Goal: Task Accomplishment & Management: Complete application form

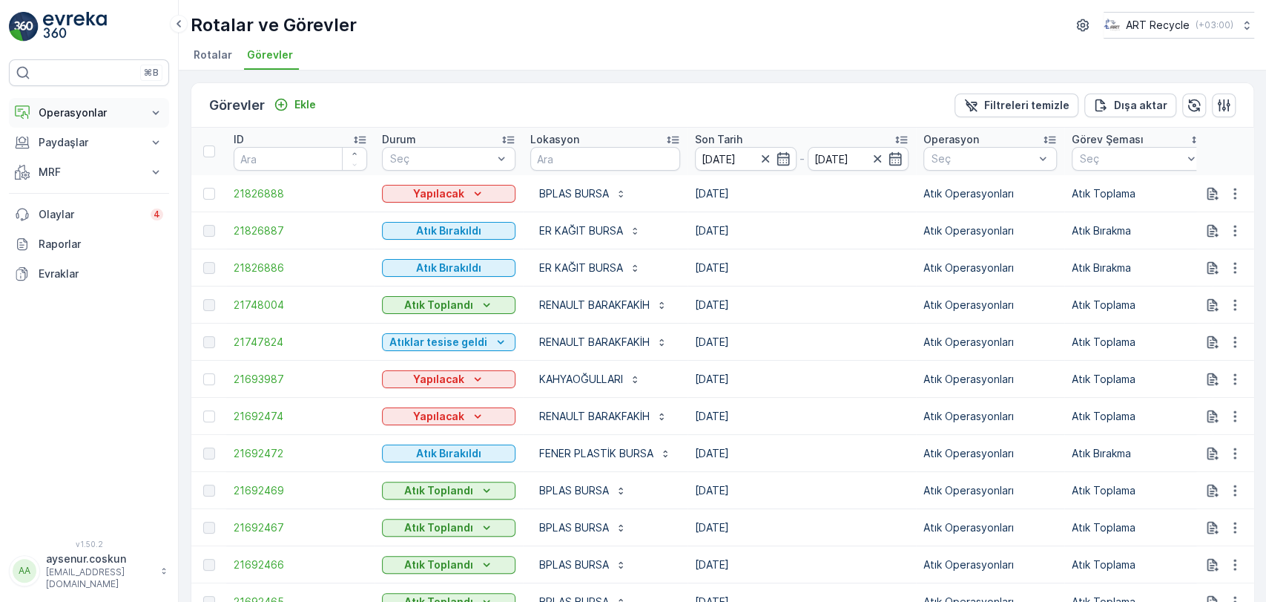
click at [89, 113] on p "Operasyonlar" at bounding box center [89, 112] width 101 height 15
click at [76, 174] on p "Rotalar & Görevler" at bounding box center [84, 179] width 92 height 15
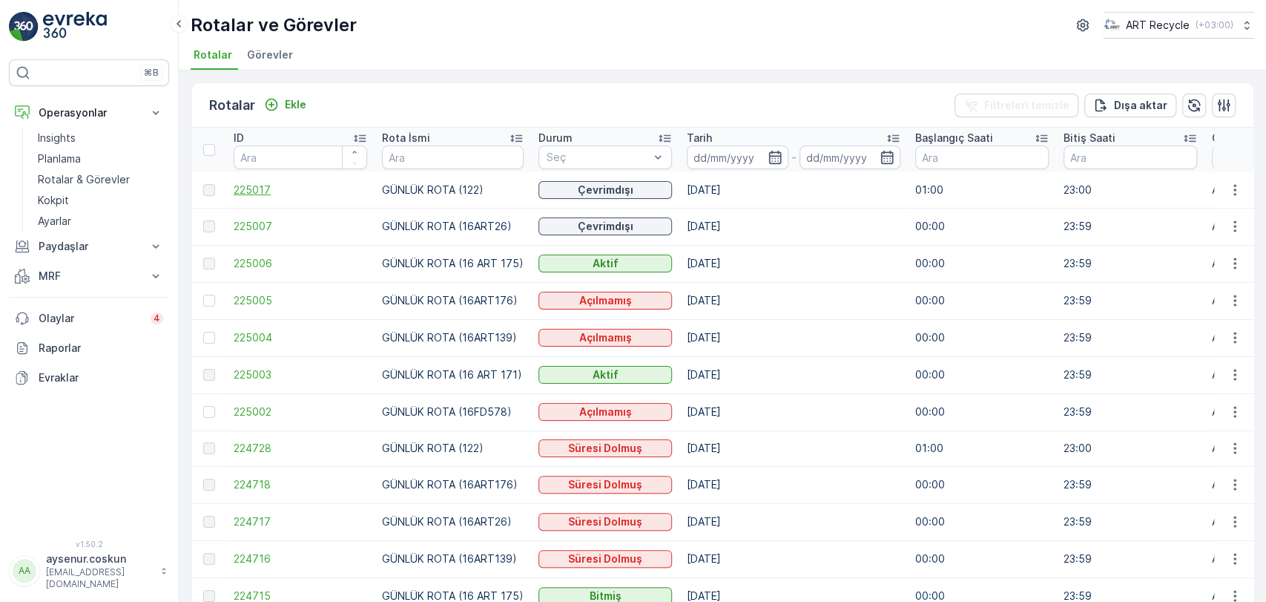
click at [234, 189] on span "225017" at bounding box center [301, 189] width 134 height 15
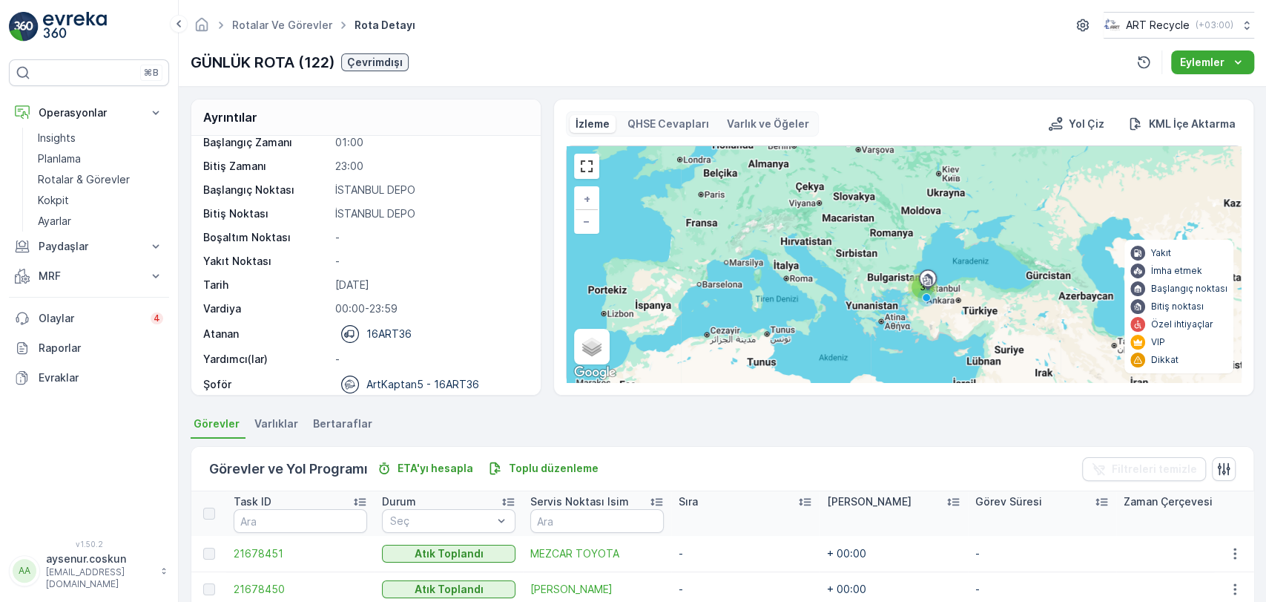
scroll to position [47, 0]
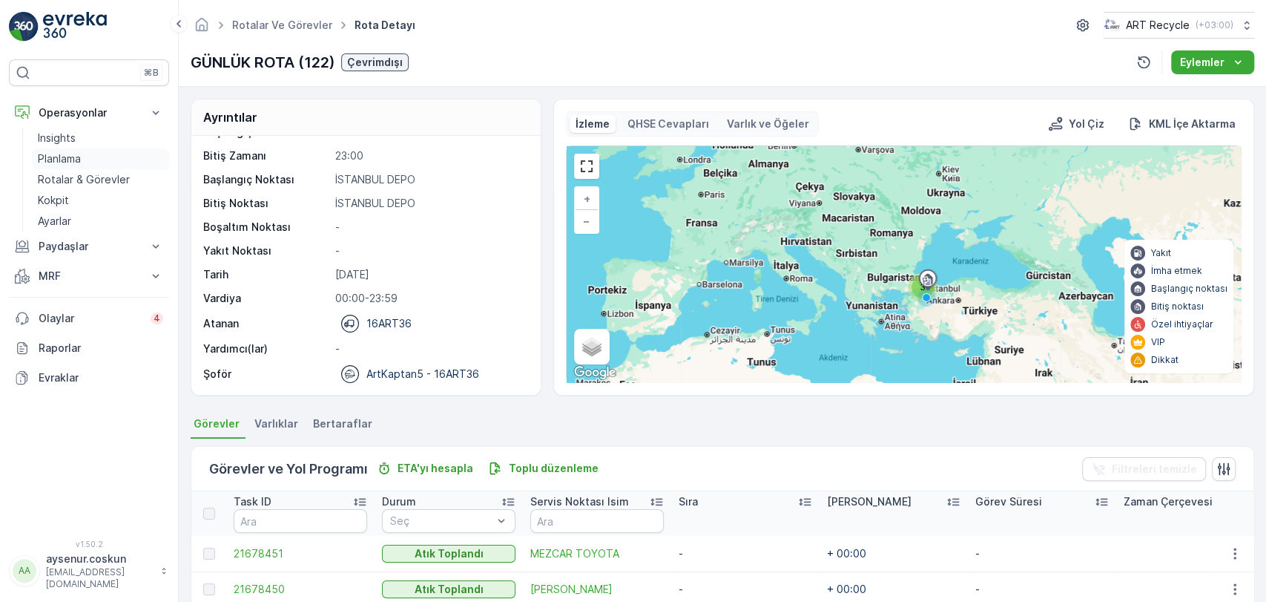
click at [91, 152] on link "Planlama" at bounding box center [100, 158] width 137 height 21
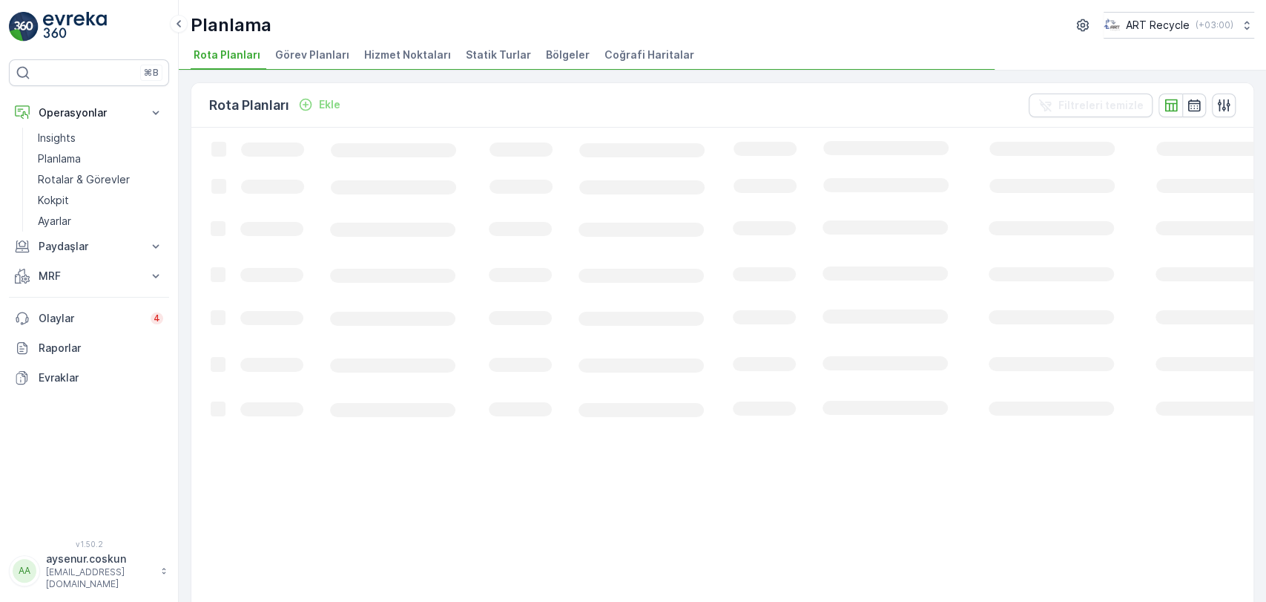
click at [382, 62] on li "Hizmet Noktaları" at bounding box center [409, 57] width 96 height 25
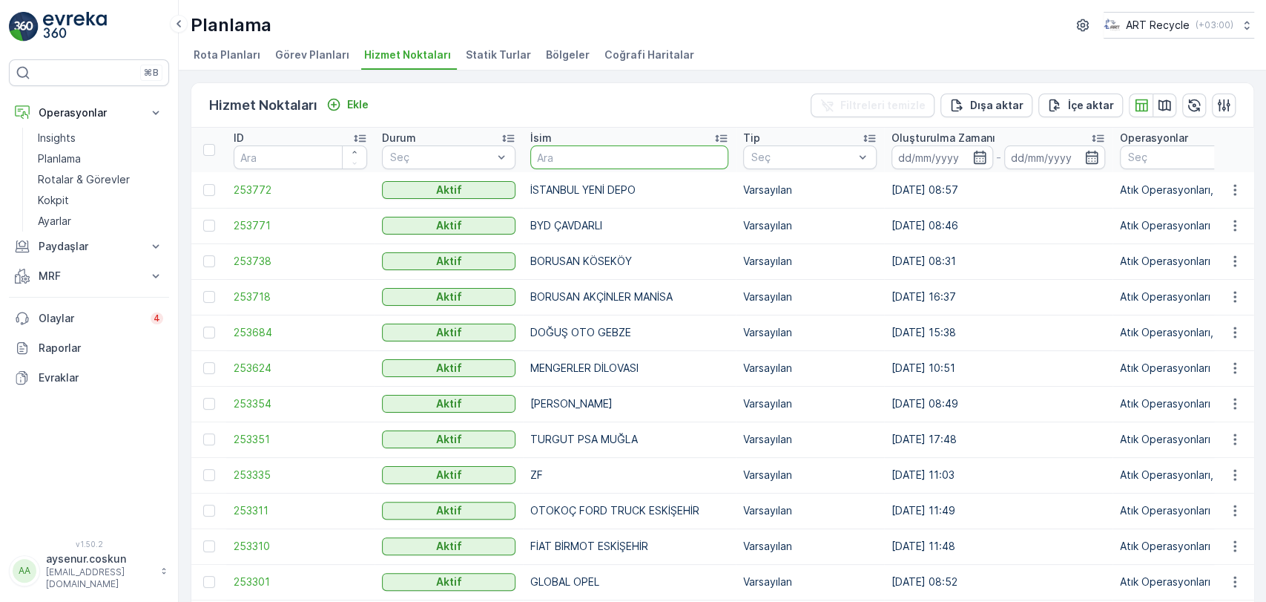
click at [605, 156] on input "text" at bounding box center [629, 157] width 198 height 24
type input "öztek"
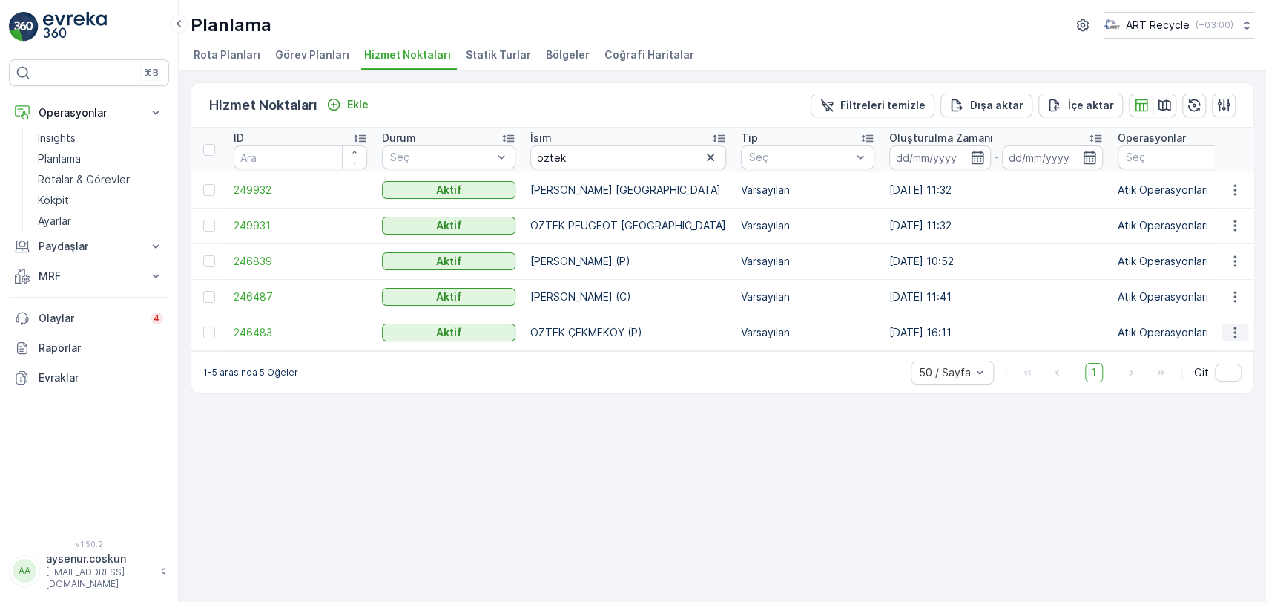
click at [1230, 328] on icon "button" at bounding box center [1235, 332] width 15 height 15
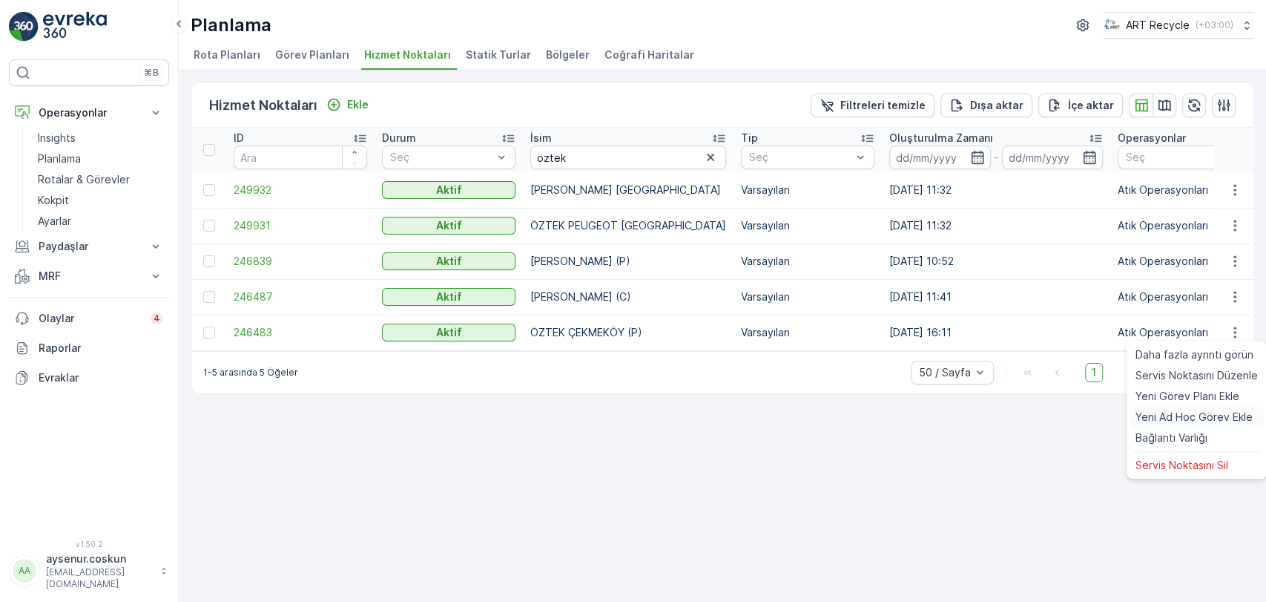
click at [1201, 411] on span "Yeni Ad Hoc Görev Ekle" at bounding box center [1194, 416] width 117 height 15
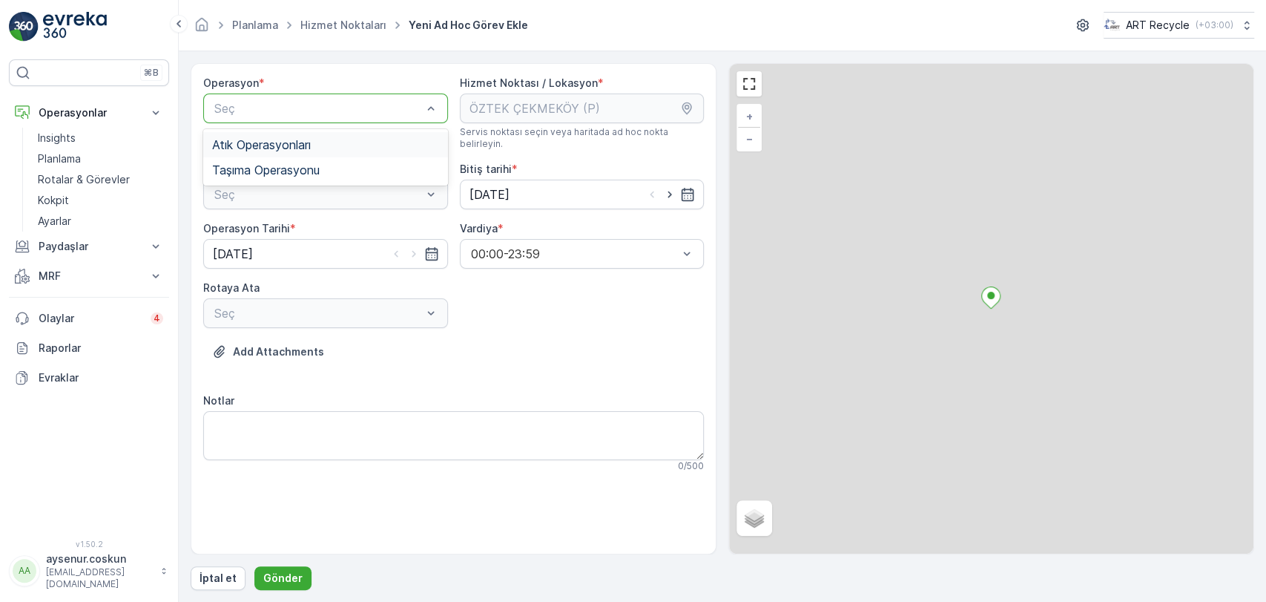
click at [262, 154] on div "Atık Operasyonları" at bounding box center [325, 144] width 245 height 25
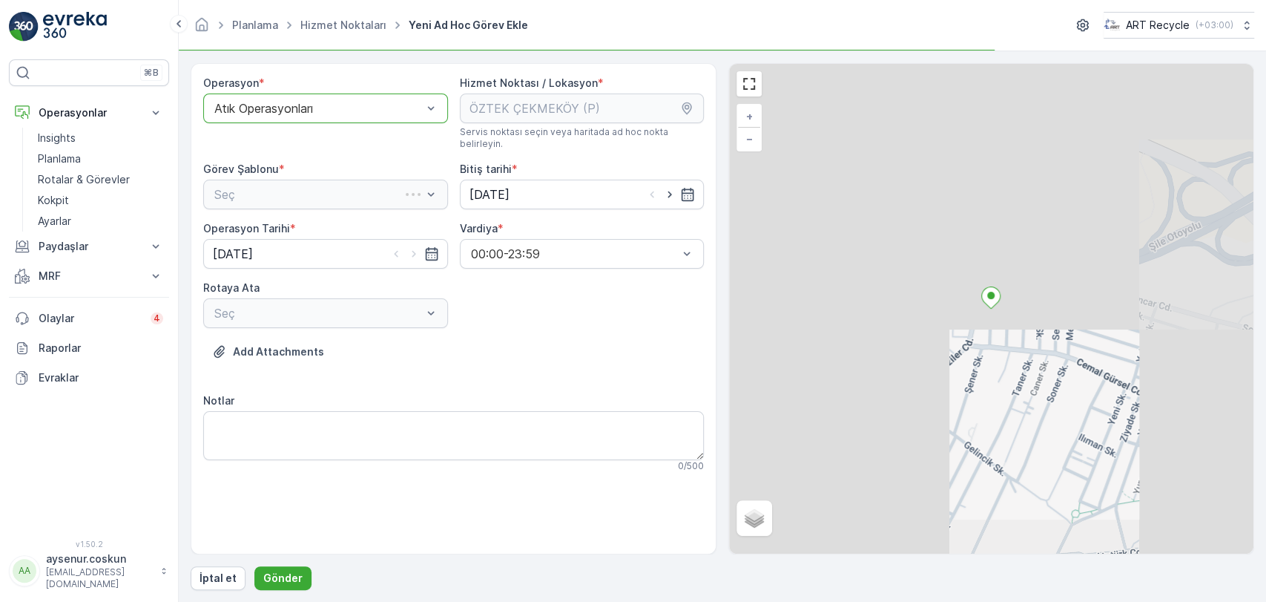
click at [254, 185] on div "Seç" at bounding box center [325, 195] width 245 height 30
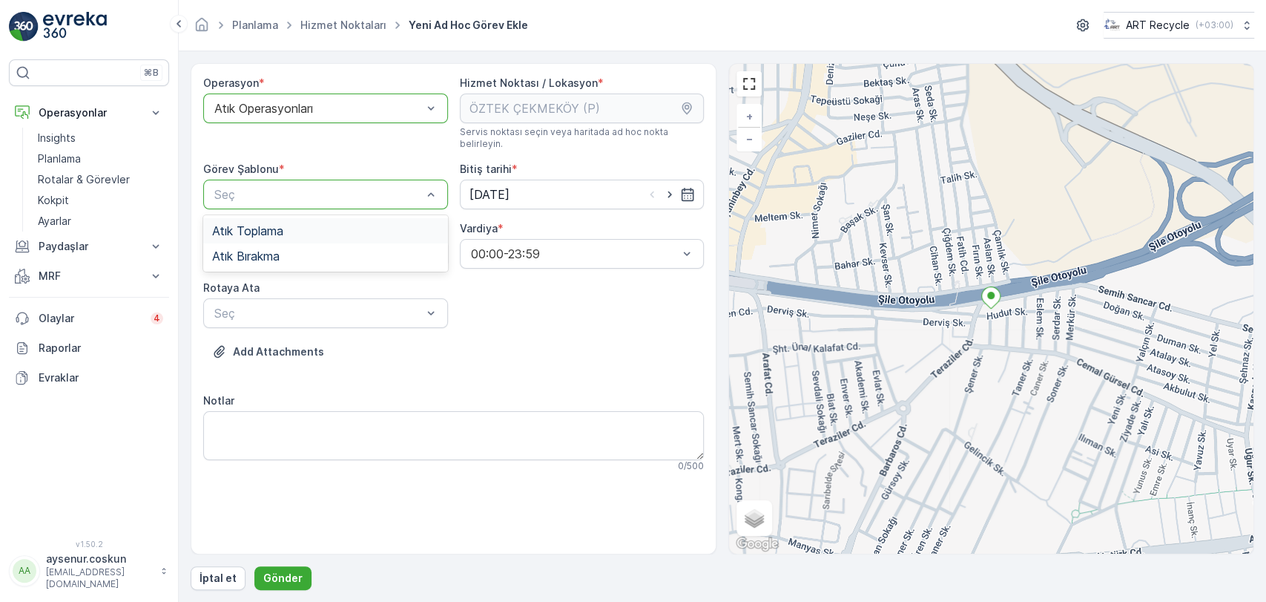
click at [243, 224] on span "Atık Toplama" at bounding box center [247, 230] width 71 height 13
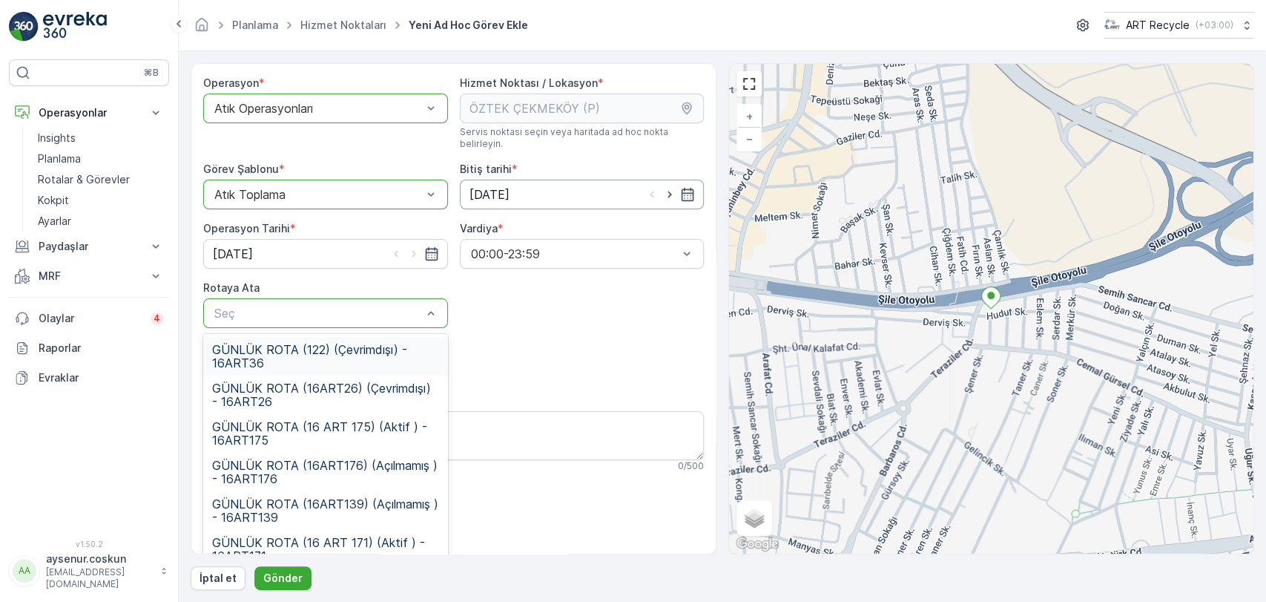
click at [519, 180] on input "[DATE]" at bounding box center [582, 195] width 245 height 30
click at [533, 333] on div "17" at bounding box center [536, 336] width 24 height 24
type input "[DATE]"
click at [320, 245] on input "[DATE]" at bounding box center [325, 254] width 245 height 30
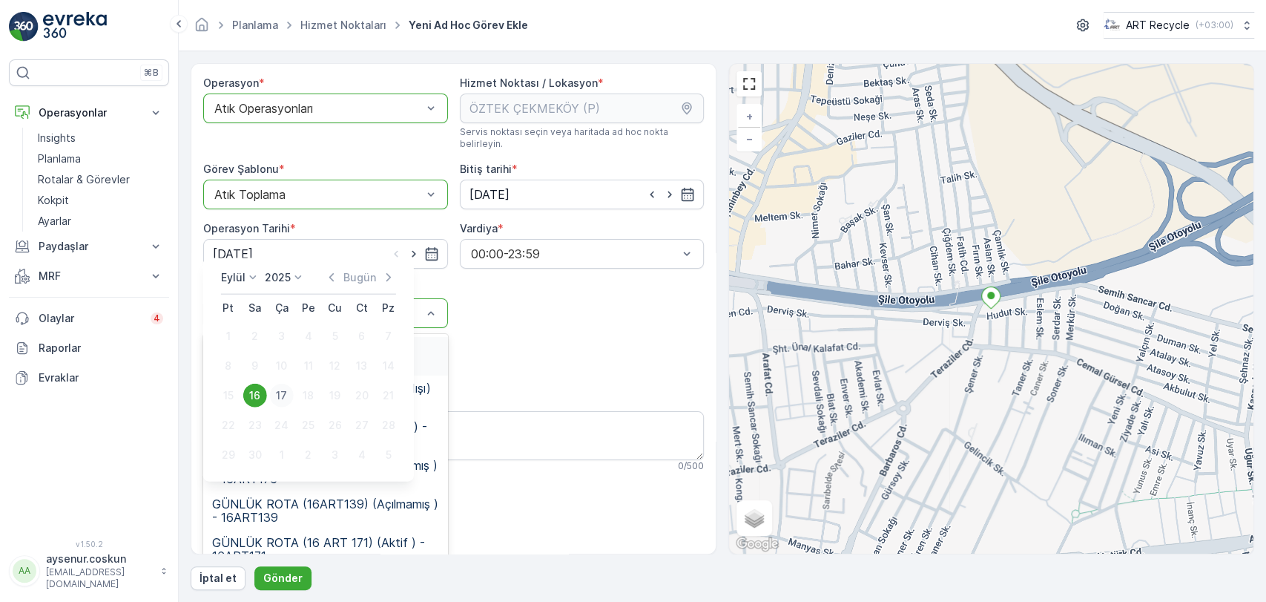
click at [282, 387] on div "17" at bounding box center [282, 396] width 24 height 24
type input "[DATE]"
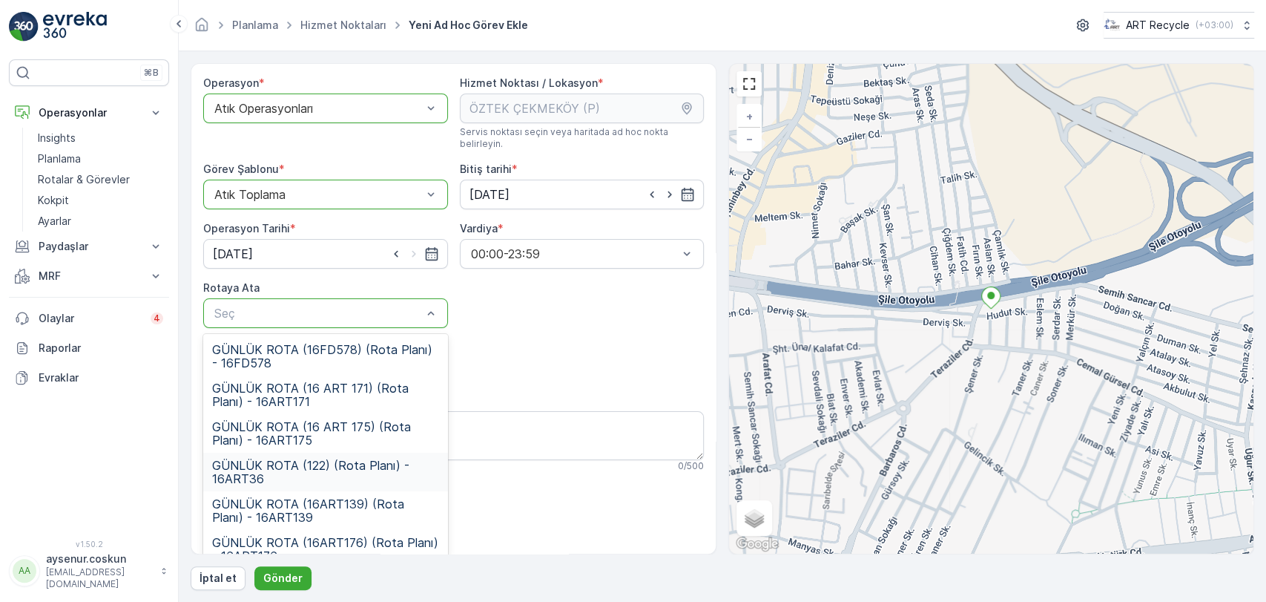
click at [347, 458] on span "GÜNLÜK ROTA (122) (Rota Planı) - 16ART36" at bounding box center [325, 471] width 227 height 27
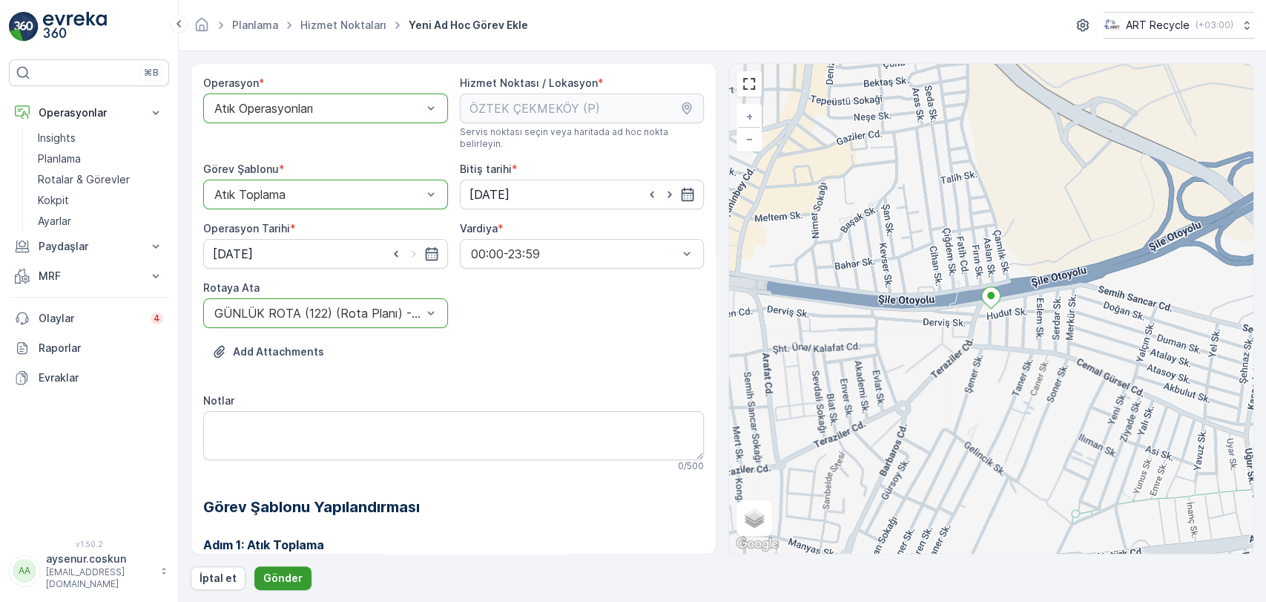
click at [286, 576] on p "Gönder" at bounding box center [282, 577] width 39 height 15
